Goal: Use online tool/utility: Use online tool/utility

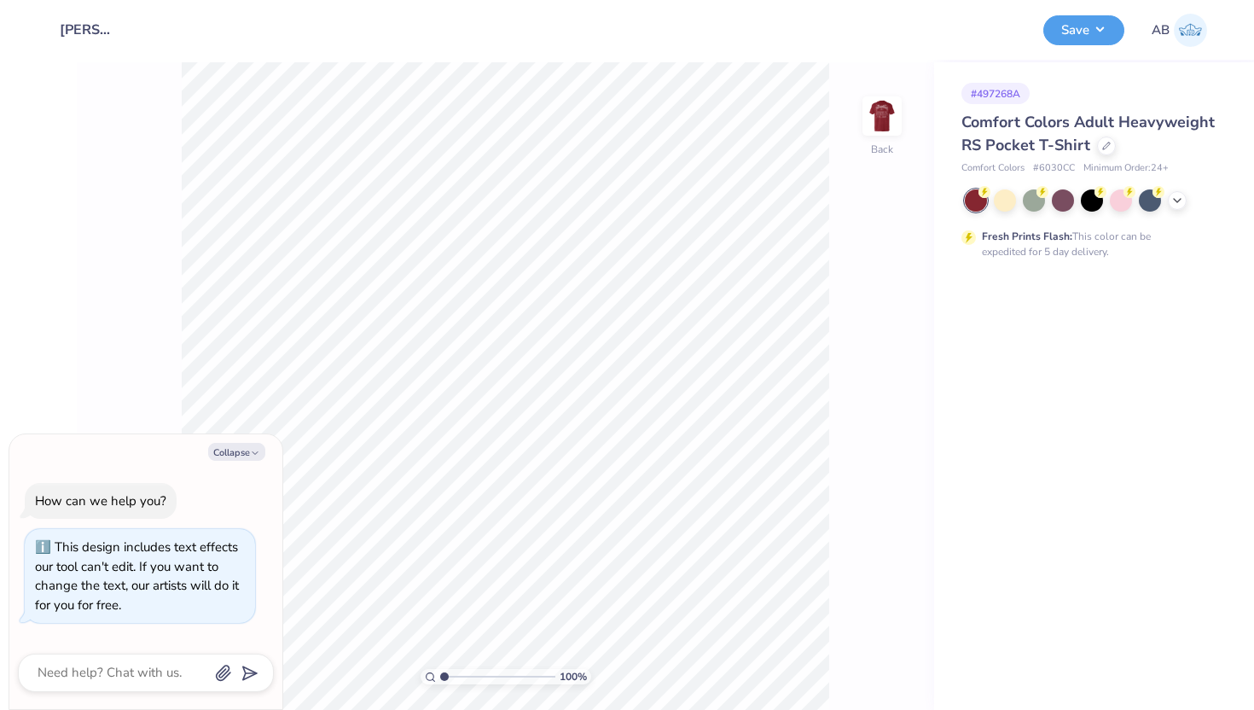
type textarea "x"
click at [1179, 206] on div at bounding box center [1177, 198] width 19 height 19
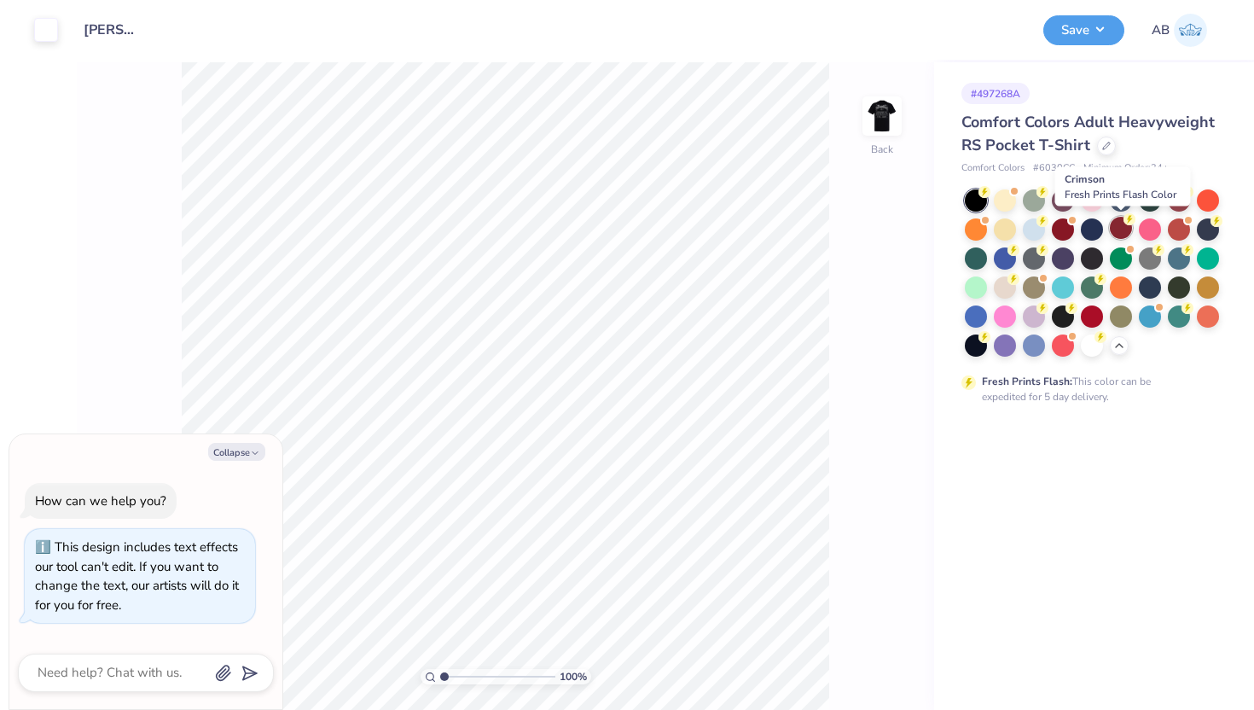
click at [1121, 233] on div at bounding box center [1121, 228] width 22 height 22
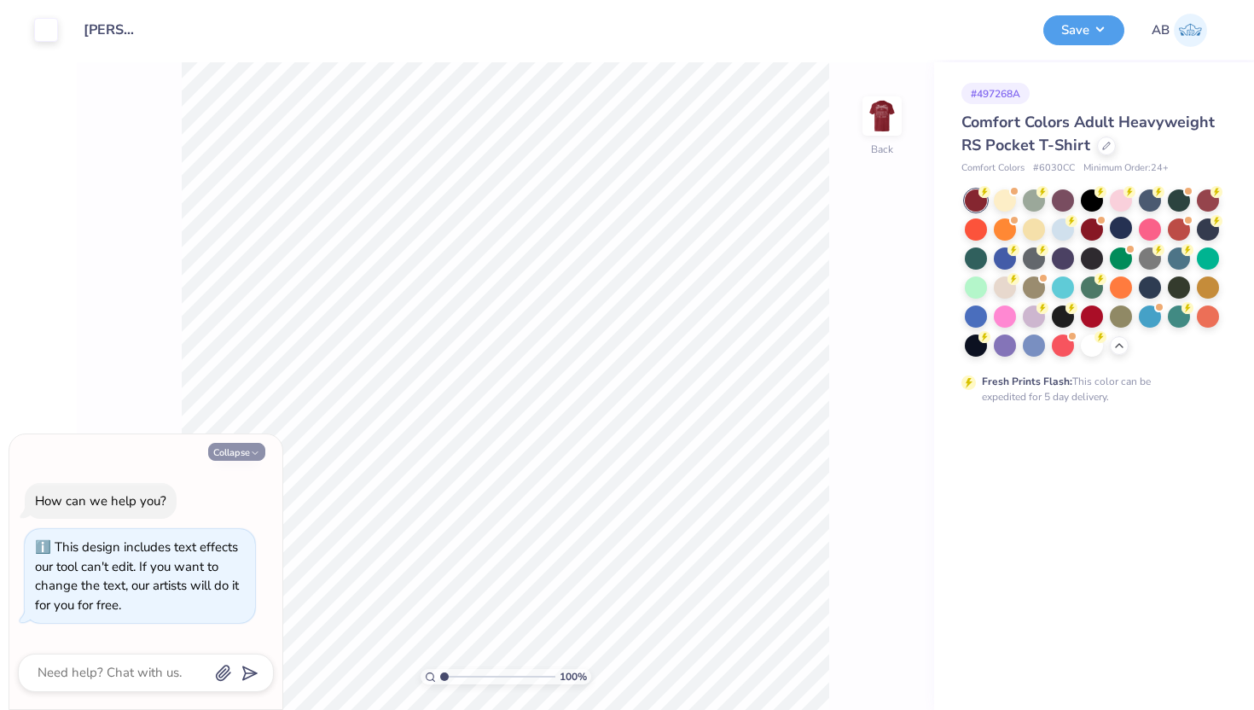
click at [253, 451] on icon "button" at bounding box center [255, 453] width 10 height 10
type textarea "x"
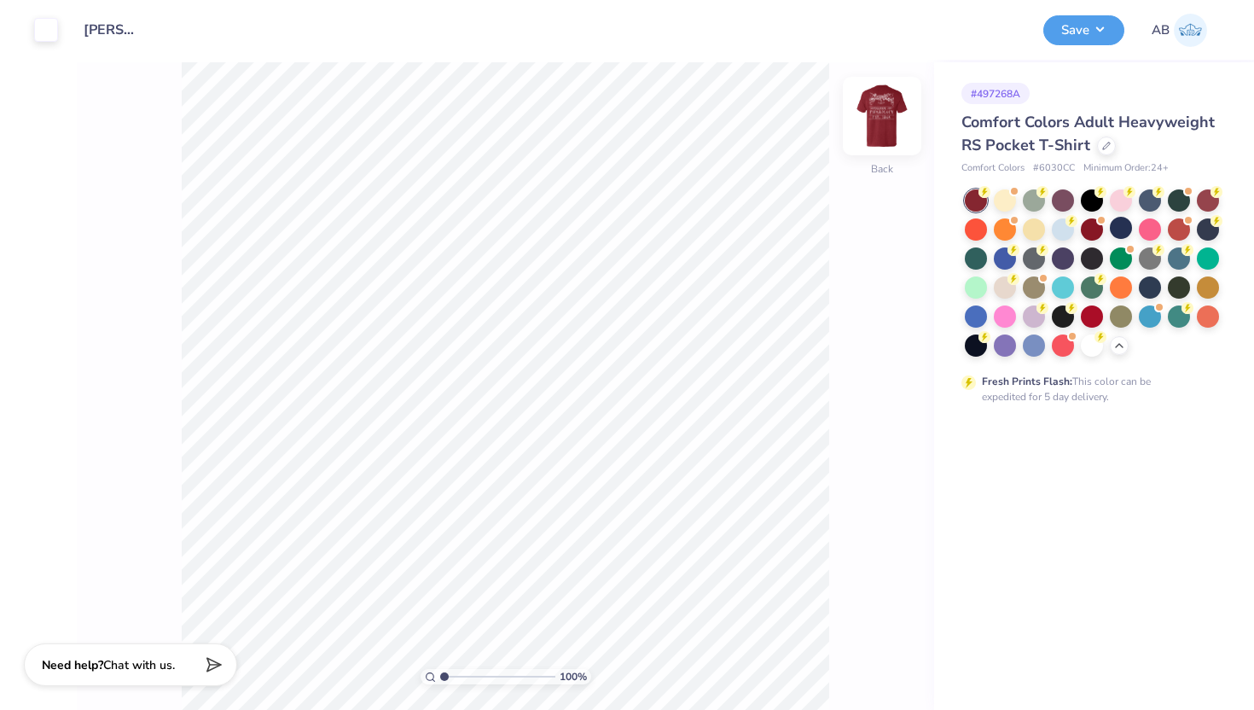
click at [881, 118] on img at bounding box center [882, 116] width 68 height 68
click at [1081, 31] on button "Save" at bounding box center [1084, 28] width 81 height 30
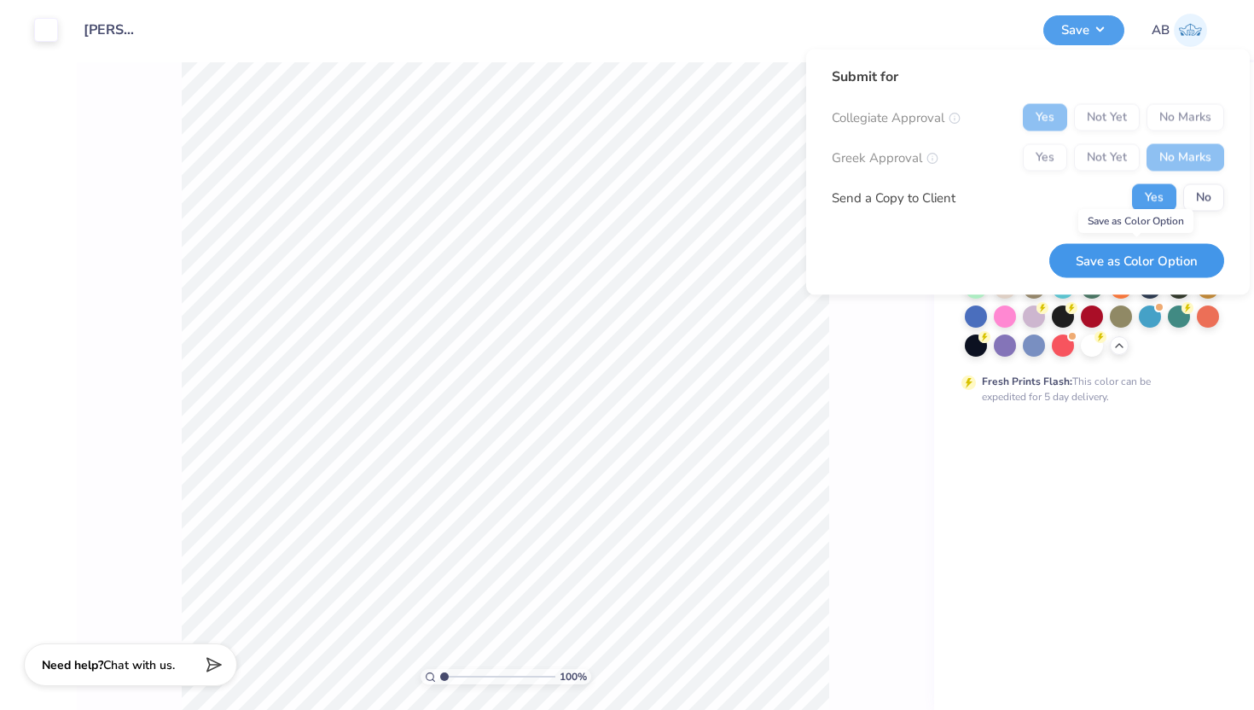
click at [1177, 264] on button "Save as Color Option" at bounding box center [1137, 260] width 175 height 35
